Goal: Transaction & Acquisition: Purchase product/service

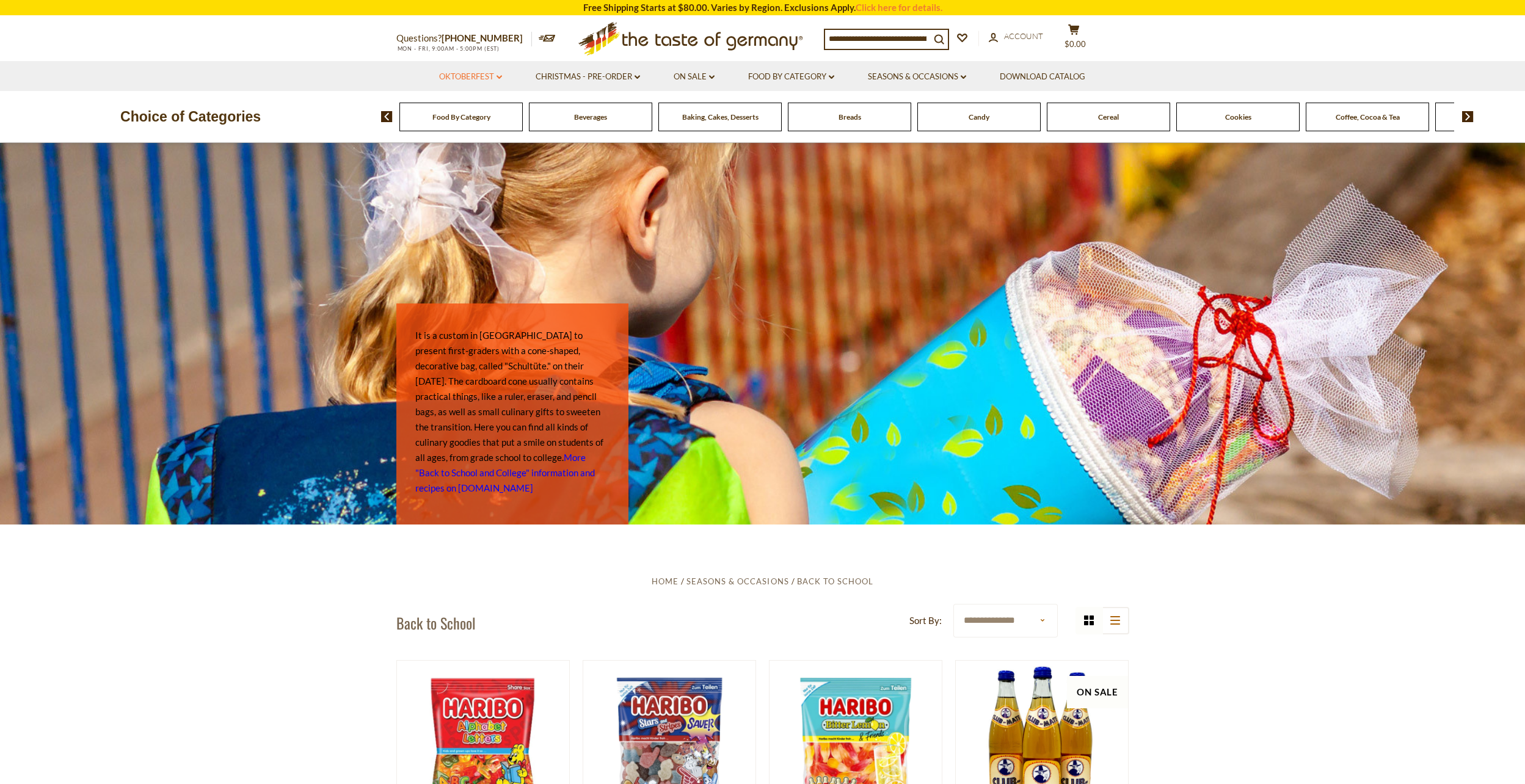
click at [474, 74] on link "Oktoberfest dropdown_arrow" at bounding box center [470, 77] width 63 height 14
click at [466, 151] on link "Party Supplies" at bounding box center [461, 151] width 58 height 11
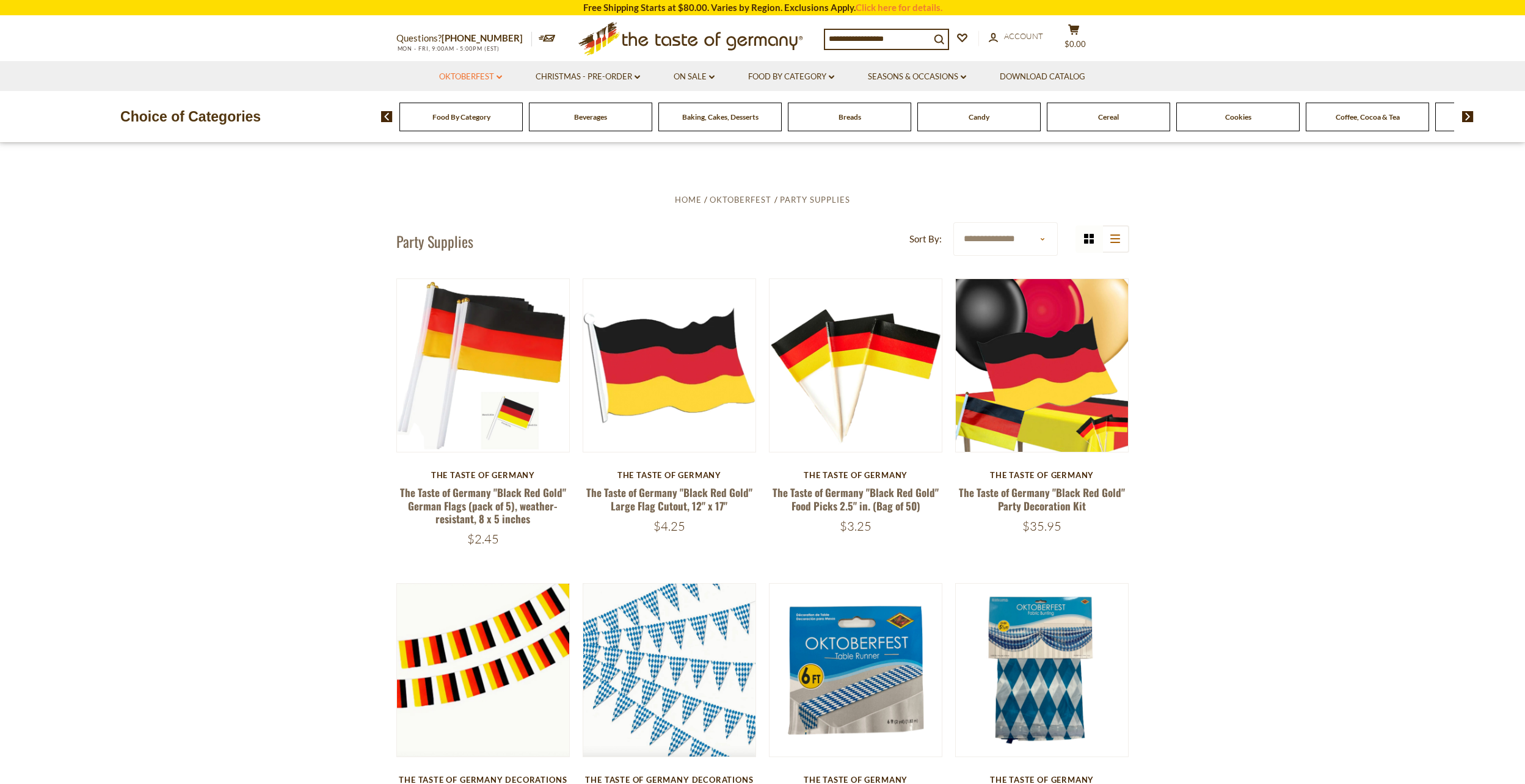
click at [483, 78] on link "Oktoberfest dropdown_arrow" at bounding box center [470, 77] width 63 height 14
click at [485, 130] on link "Oktoberfest Foods" at bounding box center [469, 130] width 75 height 11
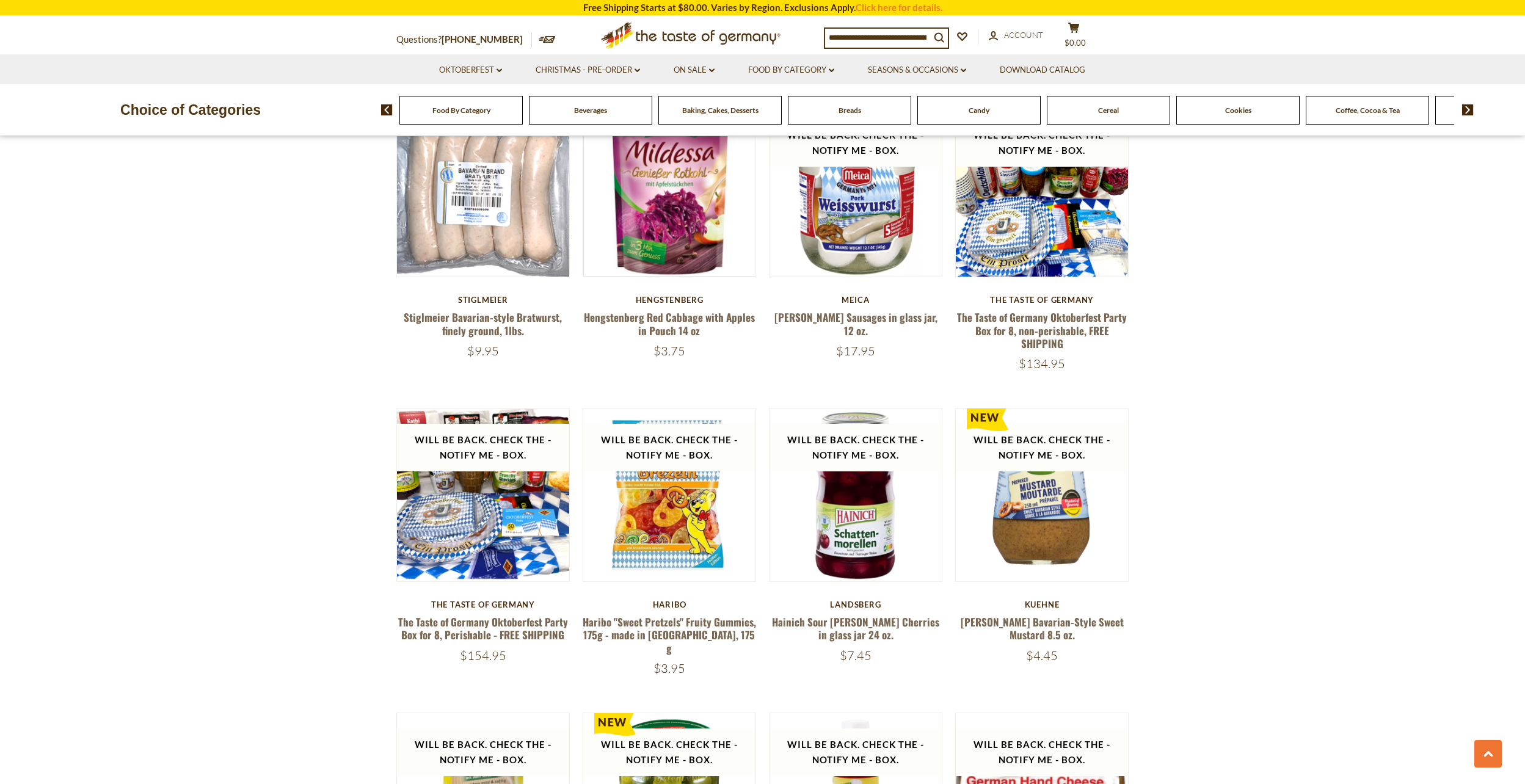
scroll to position [794, 0]
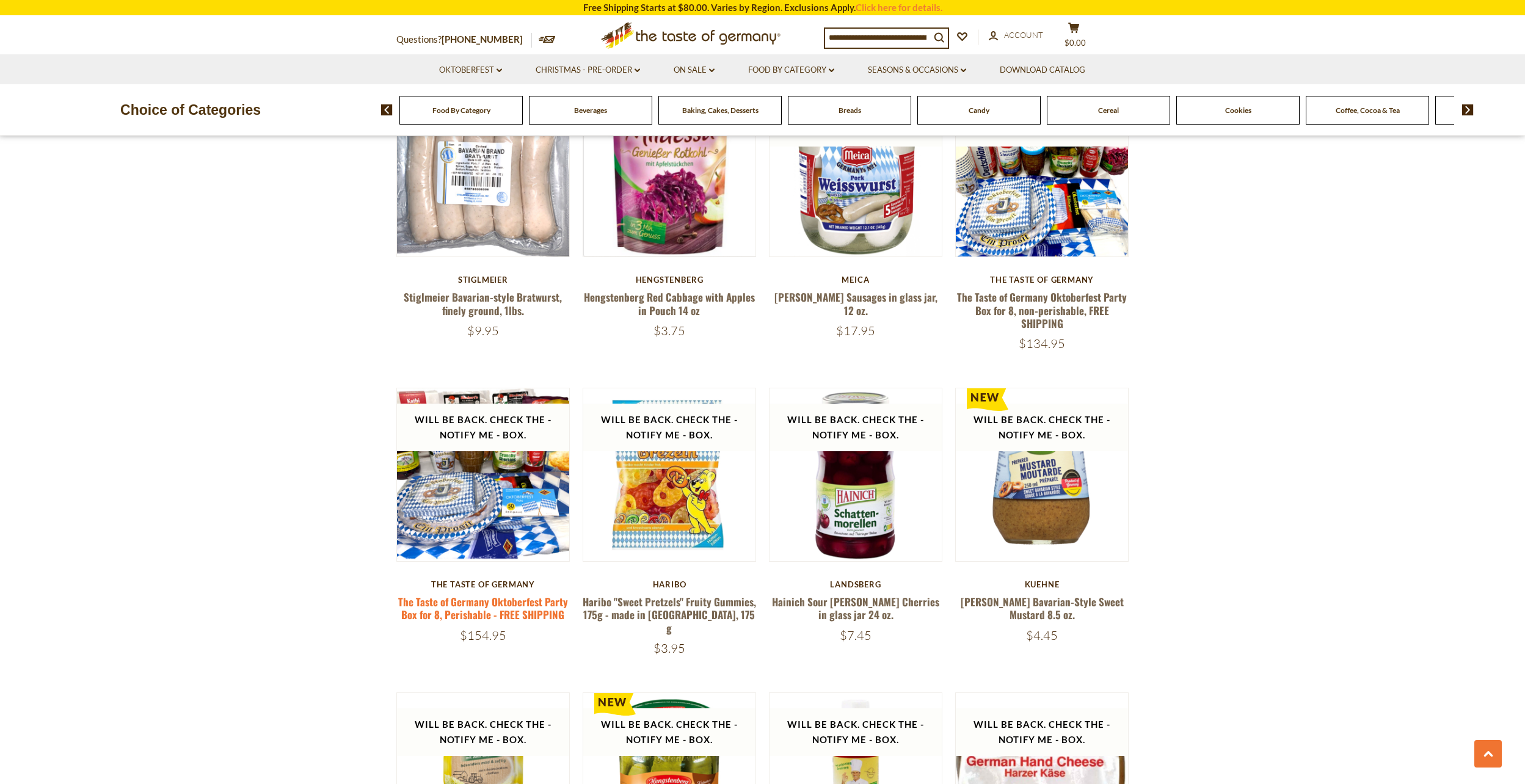
click at [509, 610] on link "The Taste of Germany Oktoberfest Party Box for 8, Perishable - FREE SHIPPING" at bounding box center [482, 608] width 170 height 28
